Goal: Task Accomplishment & Management: Manage account settings

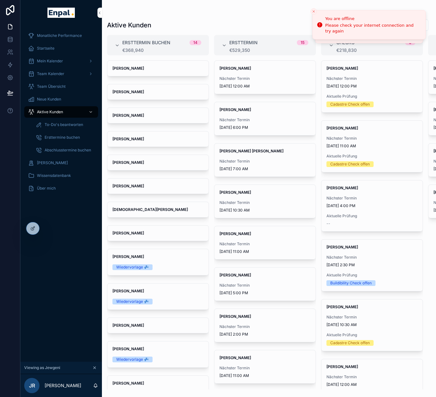
click at [0, 0] on icon at bounding box center [0, 0] width 0 height 0
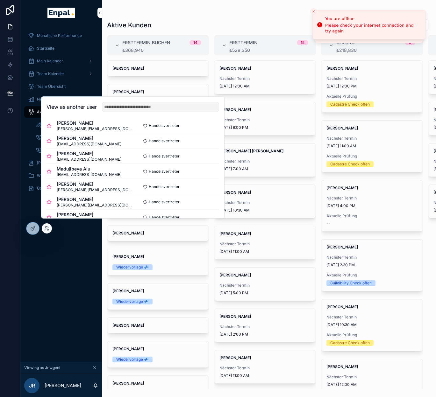
scroll to position [9, 0]
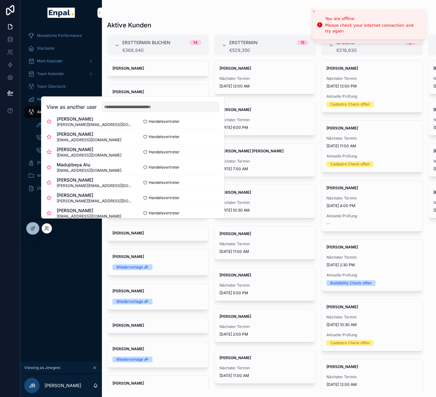
click at [0, 0] on button "Select" at bounding box center [0, 0] width 0 height 0
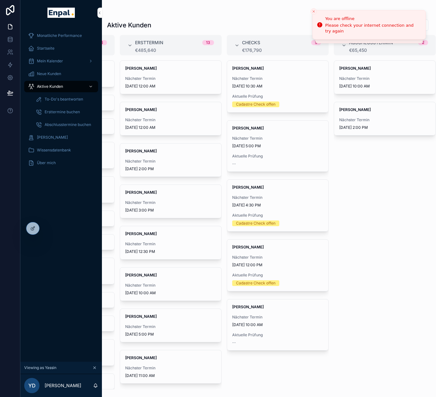
scroll to position [0, 5]
click at [371, 78] on span "Nächster Termin" at bounding box center [384, 78] width 91 height 5
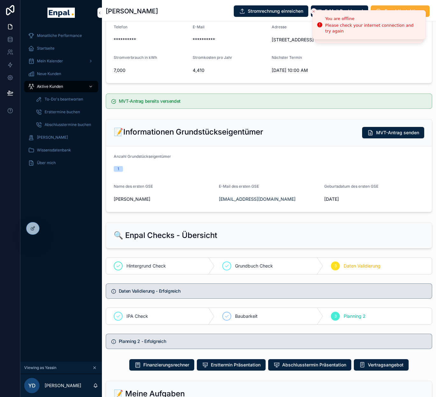
scroll to position [161, 0]
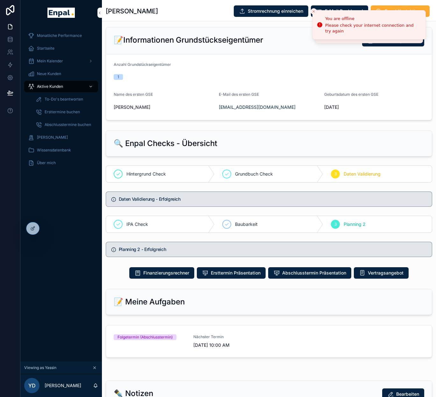
click at [293, 276] on span "Abschlusstermin Präsentation" at bounding box center [314, 273] width 64 height 6
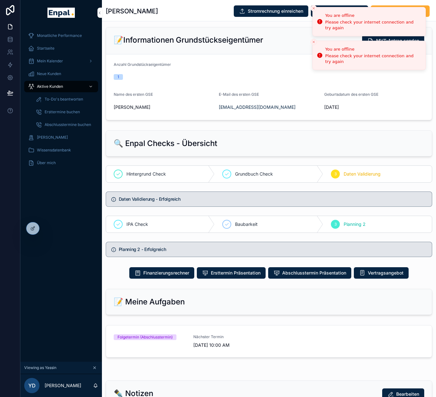
click at [316, 9] on button "Close toast" at bounding box center [313, 8] width 6 height 6
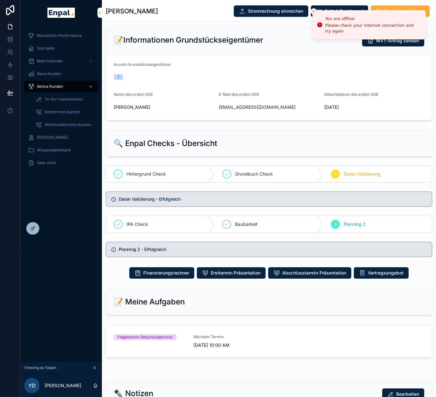
click at [316, 9] on button "Close toast" at bounding box center [313, 11] width 6 height 6
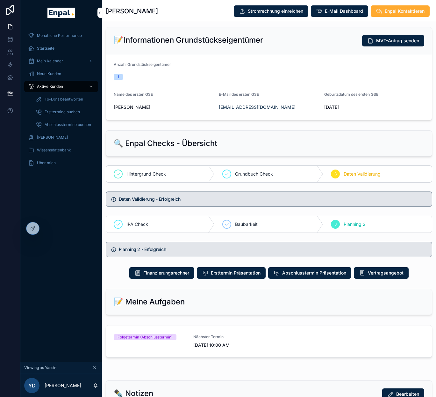
click at [54, 76] on div "Neue Kunden" at bounding box center [61, 74] width 66 height 10
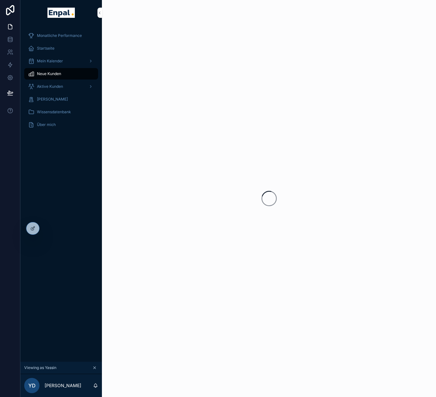
click at [55, 87] on span "Aktive Kunden" at bounding box center [50, 86] width 26 height 5
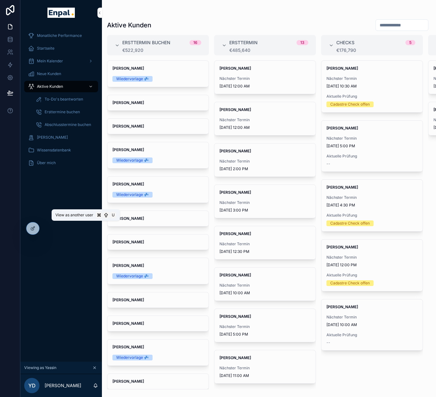
click at [0, 0] on icon at bounding box center [0, 0] width 0 height 0
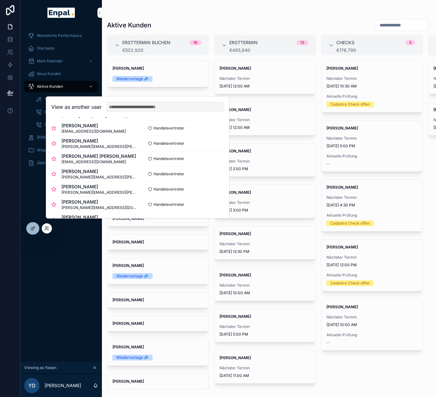
scroll to position [88, 0]
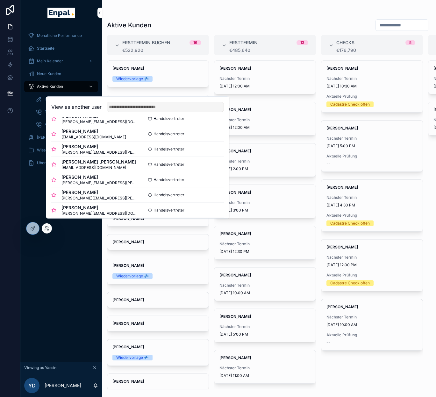
click at [0, 0] on button "Select" at bounding box center [0, 0] width 0 height 0
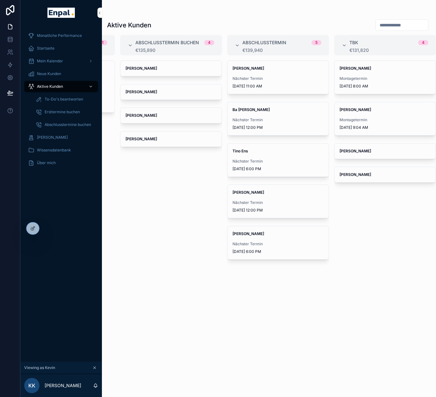
scroll to position [0, 308]
click at [272, 200] on span "Nächster Termin" at bounding box center [277, 202] width 91 height 5
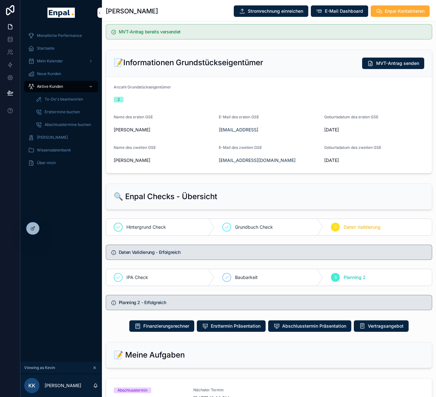
scroll to position [295, 0]
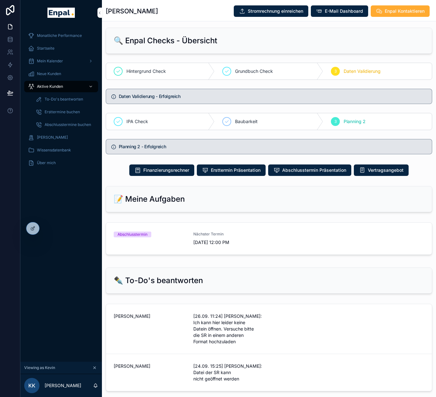
click at [247, 237] on span "Nächster Termin" at bounding box center [229, 234] width 72 height 5
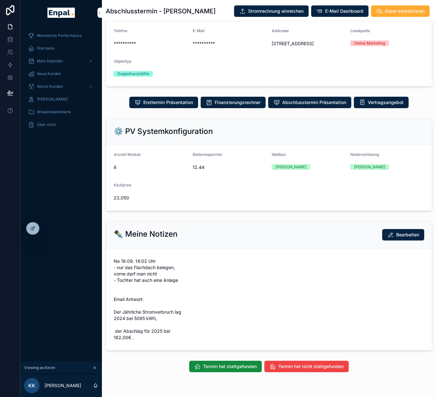
scroll to position [106, 0]
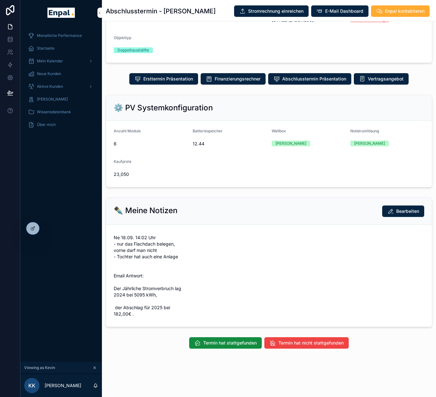
click at [279, 345] on span "Termin hat nicht stattgefunden" at bounding box center [310, 343] width 65 height 6
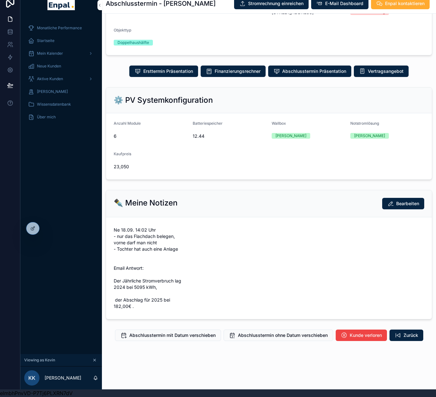
scroll to position [12, 5]
click at [172, 334] on span "Abschlusstermin mit Datum verschieben" at bounding box center [172, 335] width 86 height 6
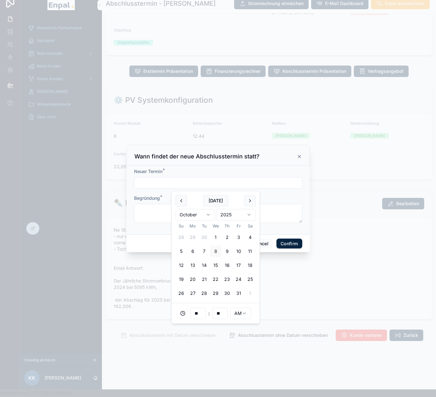
click at [246, 187] on input "text" at bounding box center [217, 183] width 167 height 9
click at [182, 266] on button "12" at bounding box center [180, 265] width 11 height 11
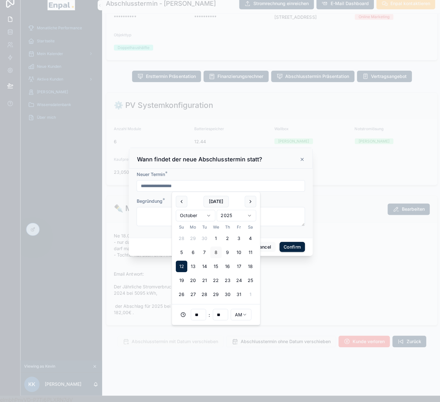
click at [235, 313] on html "**********" at bounding box center [220, 197] width 440 height 410
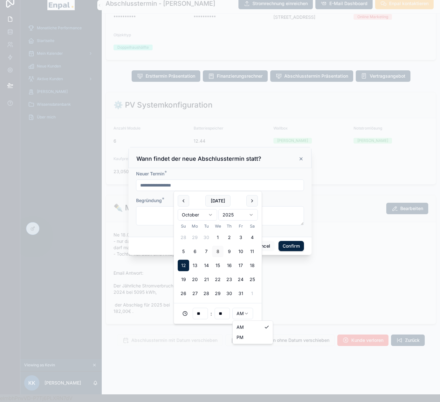
click at [238, 315] on html "**********" at bounding box center [220, 197] width 440 height 410
type input "**********"
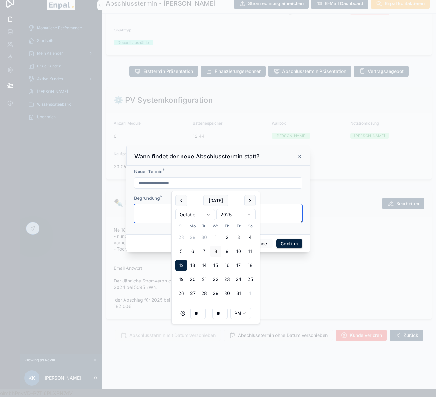
click at [136, 213] on textarea at bounding box center [218, 213] width 168 height 19
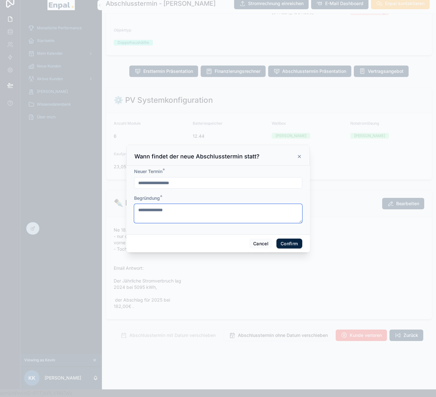
type textarea "**********"
click at [290, 248] on button "Confirm" at bounding box center [288, 244] width 25 height 10
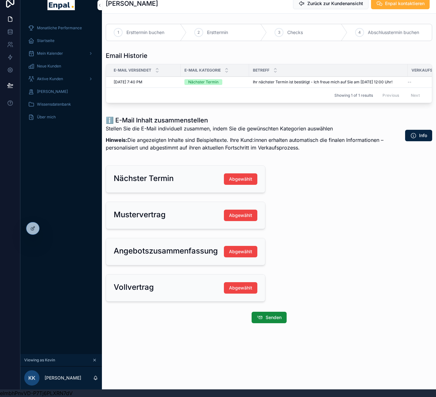
click at [0, 0] on icon at bounding box center [0, 0] width 0 height 0
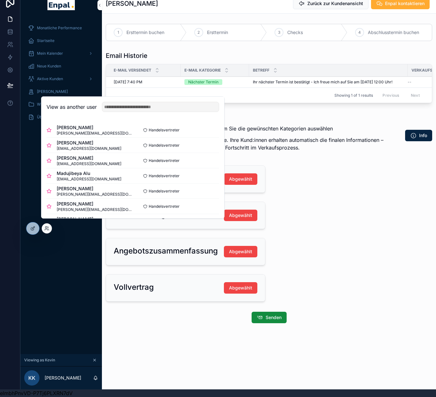
click at [0, 0] on button "Select" at bounding box center [0, 0] width 0 height 0
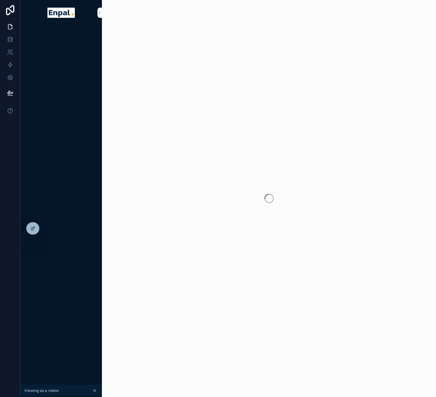
scroll to position [8, 0]
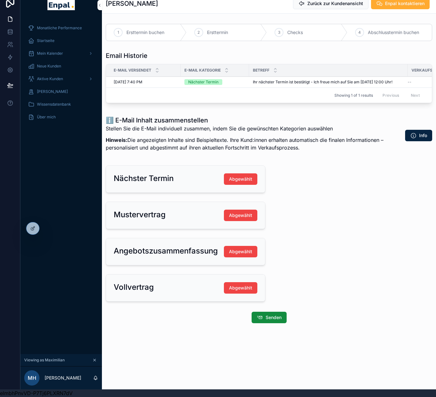
click at [45, 39] on span "Startseite" at bounding box center [46, 40] width 18 height 5
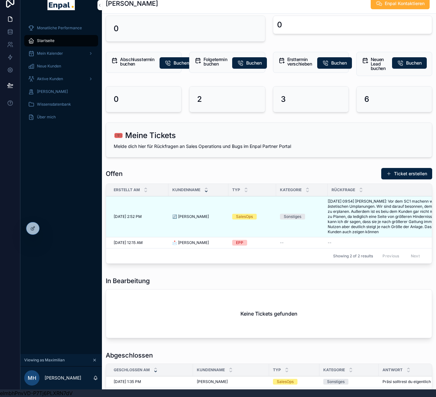
scroll to position [279, 0]
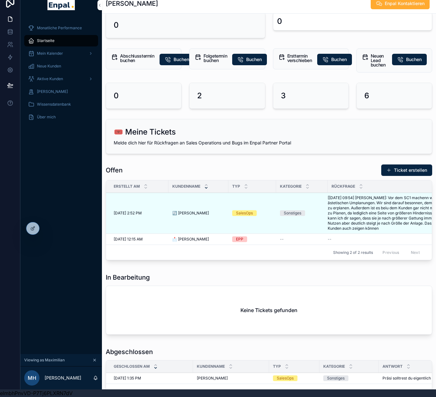
click at [269, 238] on div "EPP" at bounding box center [252, 239] width 40 height 6
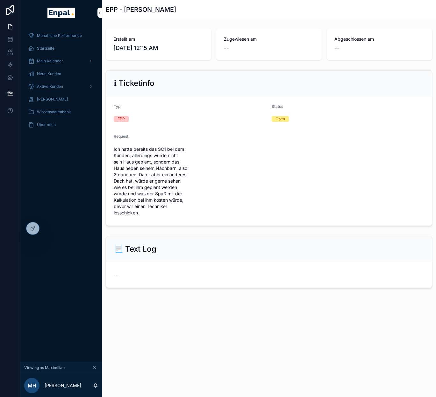
drag, startPoint x: 140, startPoint y: 174, endPoint x: 158, endPoint y: 210, distance: 40.0
click at [158, 210] on span "Ich hatte bereits das SC1 bei dem Kunden, allerdings wurde nicht sein Haus gepl…" at bounding box center [151, 181] width 74 height 70
click at [53, 47] on span "Startseite" at bounding box center [46, 48] width 18 height 5
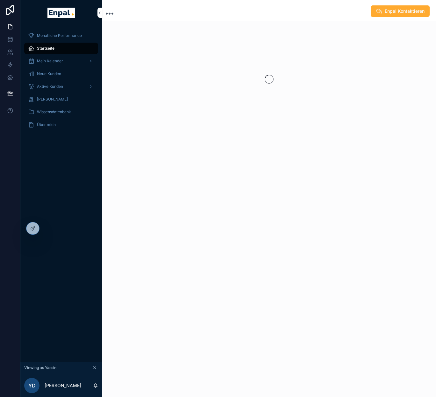
click at [60, 87] on span "Aktive Kunden" at bounding box center [50, 86] width 26 height 5
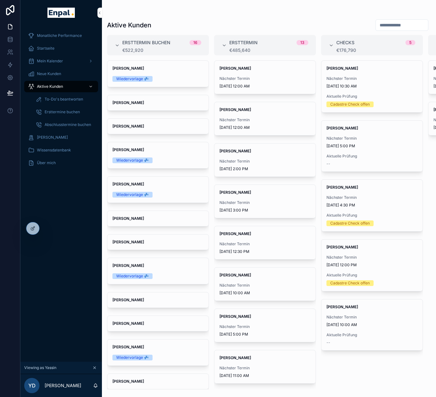
scroll to position [0, 94]
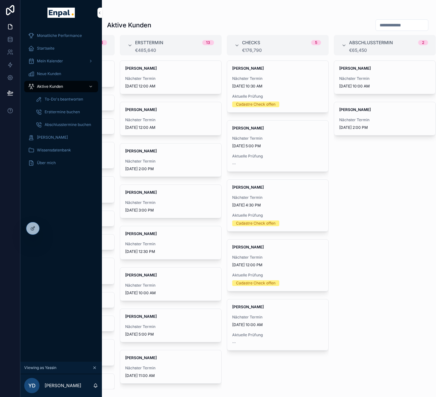
click at [360, 72] on div "[PERSON_NAME] Sun Nächster Termin [DATE] 10:00 AM" at bounding box center [384, 77] width 101 height 33
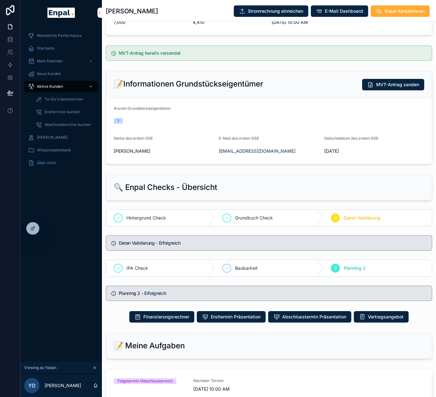
scroll to position [165, 0]
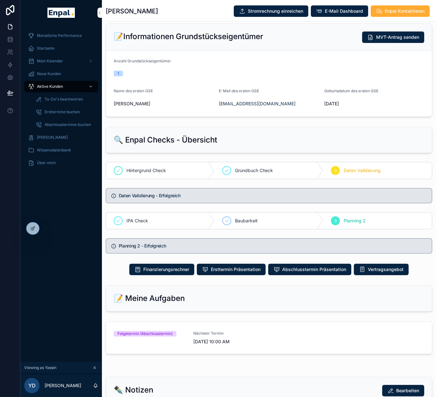
click at [322, 273] on span "Abschlusstermin Präsentation" at bounding box center [314, 269] width 64 height 6
click at [0, 0] on div at bounding box center [0, 0] width 0 height 0
click at [0, 0] on icon at bounding box center [0, 0] width 0 height 0
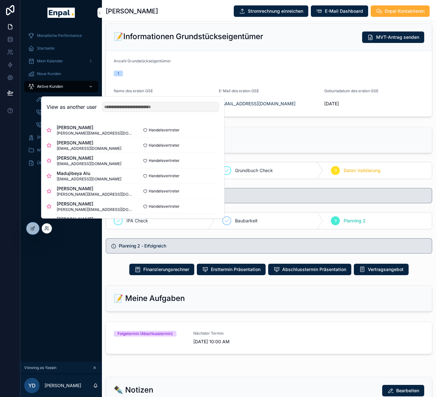
click at [0, 0] on button "Select" at bounding box center [0, 0] width 0 height 0
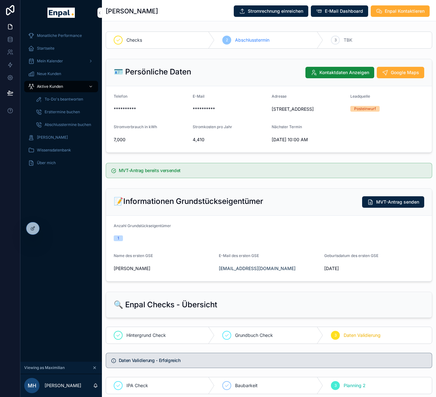
click at [53, 83] on div "Aktive Kunden" at bounding box center [61, 86] width 66 height 10
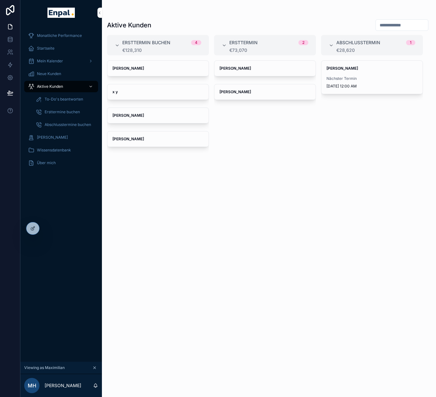
click at [258, 69] on span "[PERSON_NAME]" at bounding box center [264, 68] width 91 height 5
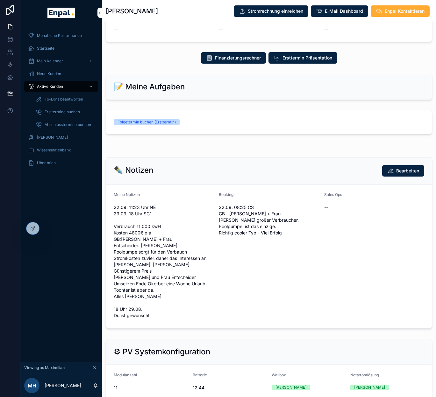
scroll to position [413, 0]
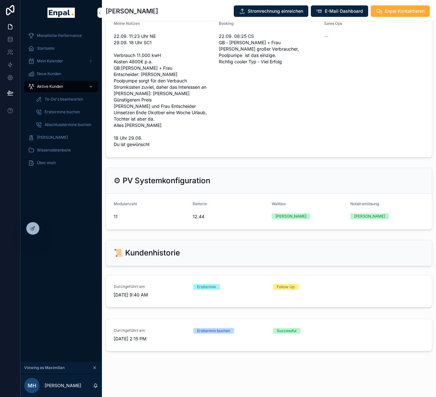
click at [0, 0] on icon at bounding box center [0, 0] width 0 height 0
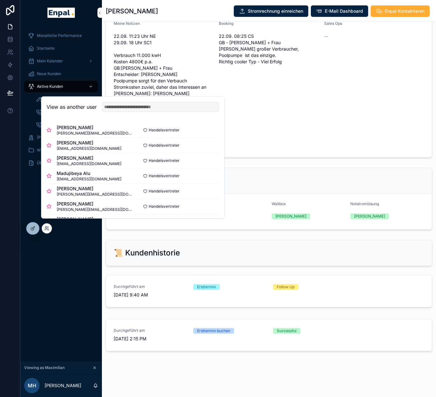
click at [0, 0] on button "Select" at bounding box center [0, 0] width 0 height 0
click at [50, 84] on span "Aktive Kunden" at bounding box center [50, 86] width 26 height 5
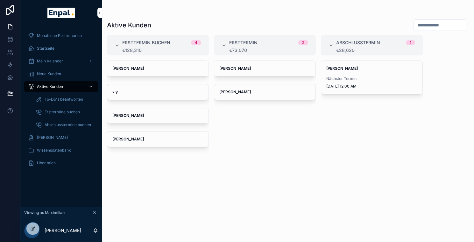
click at [59, 152] on span "Wissensdatenbank" at bounding box center [54, 150] width 34 height 5
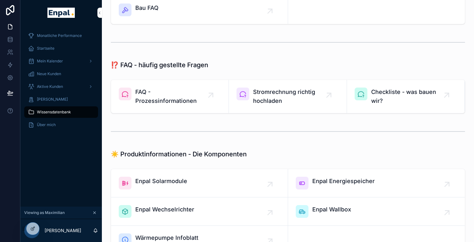
scroll to position [356, 0]
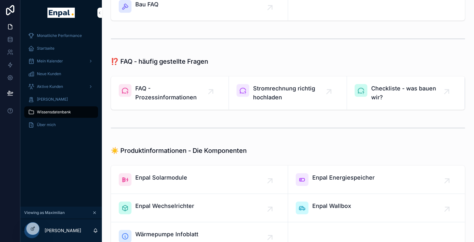
click at [373, 94] on span "Checkliste - was bauen wir?" at bounding box center [408, 93] width 75 height 18
